Goal: Find specific page/section: Find specific page/section

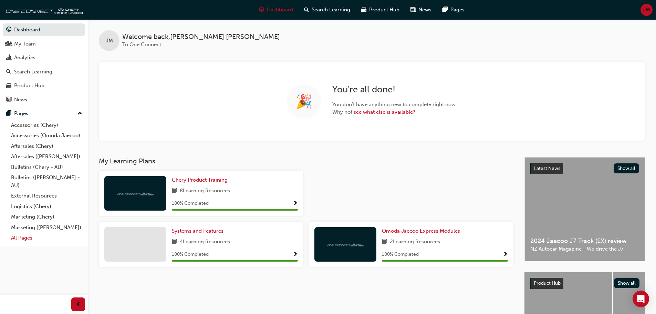
click at [20, 236] on link "All Pages" at bounding box center [46, 238] width 77 height 11
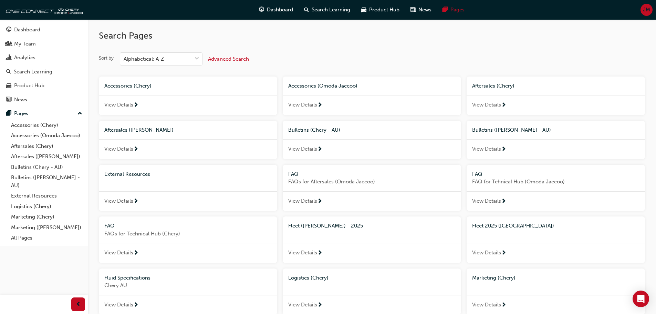
click at [489, 227] on span "Fleet 2025 ([GEOGRAPHIC_DATA])" at bounding box center [513, 226] width 82 height 6
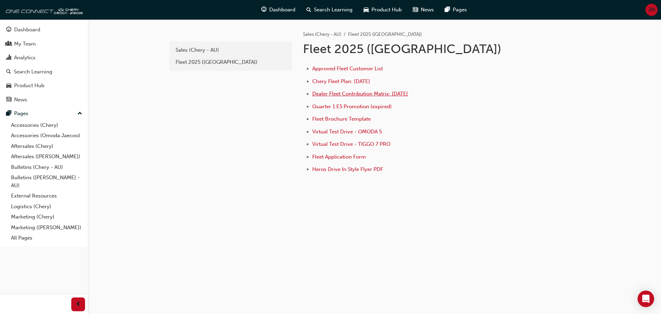
click at [384, 94] on span "Dealer Fleet Contribution Matrix: [DATE]" at bounding box center [360, 94] width 96 height 6
